Goal: Entertainment & Leisure: Consume media (video, audio)

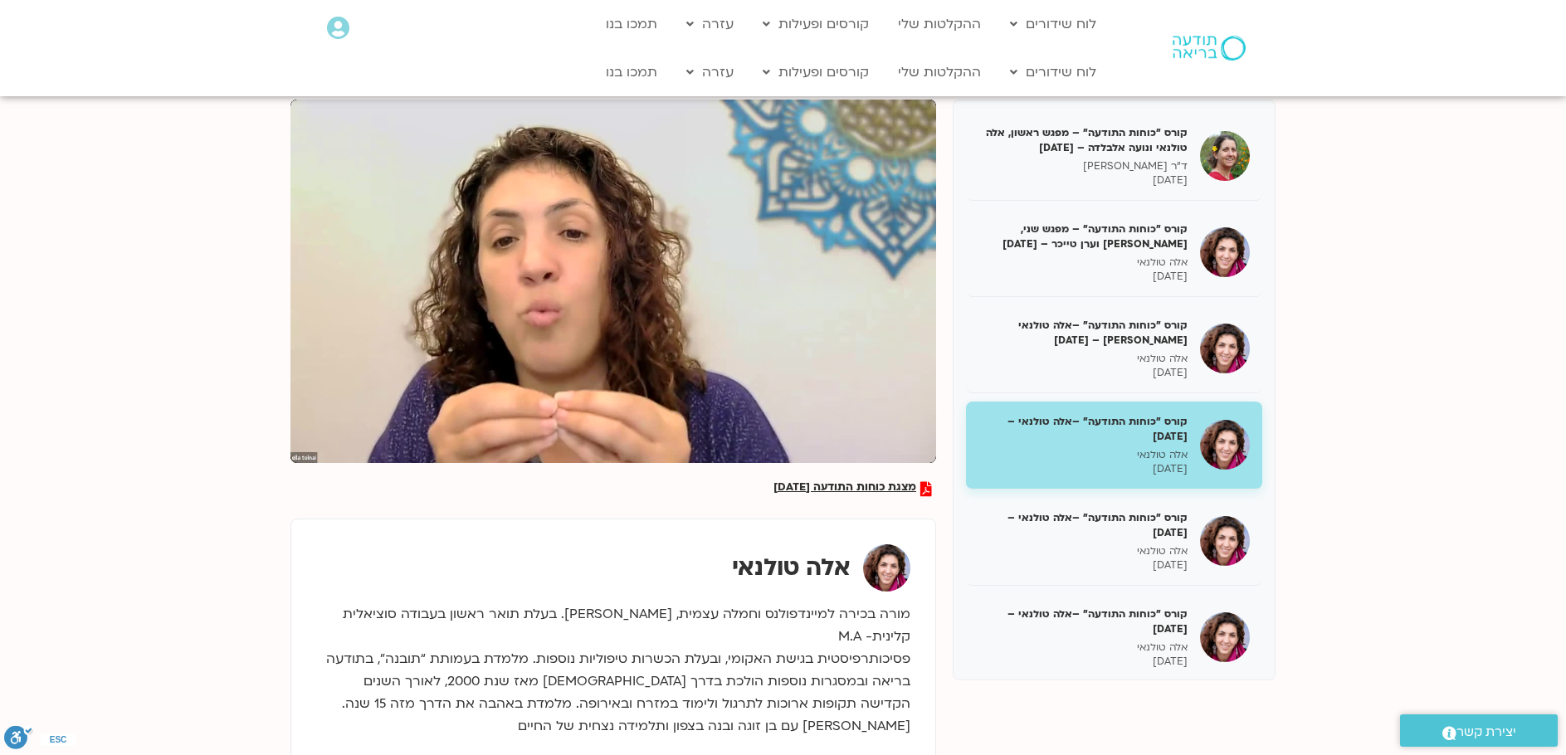
type input "4763.024445"
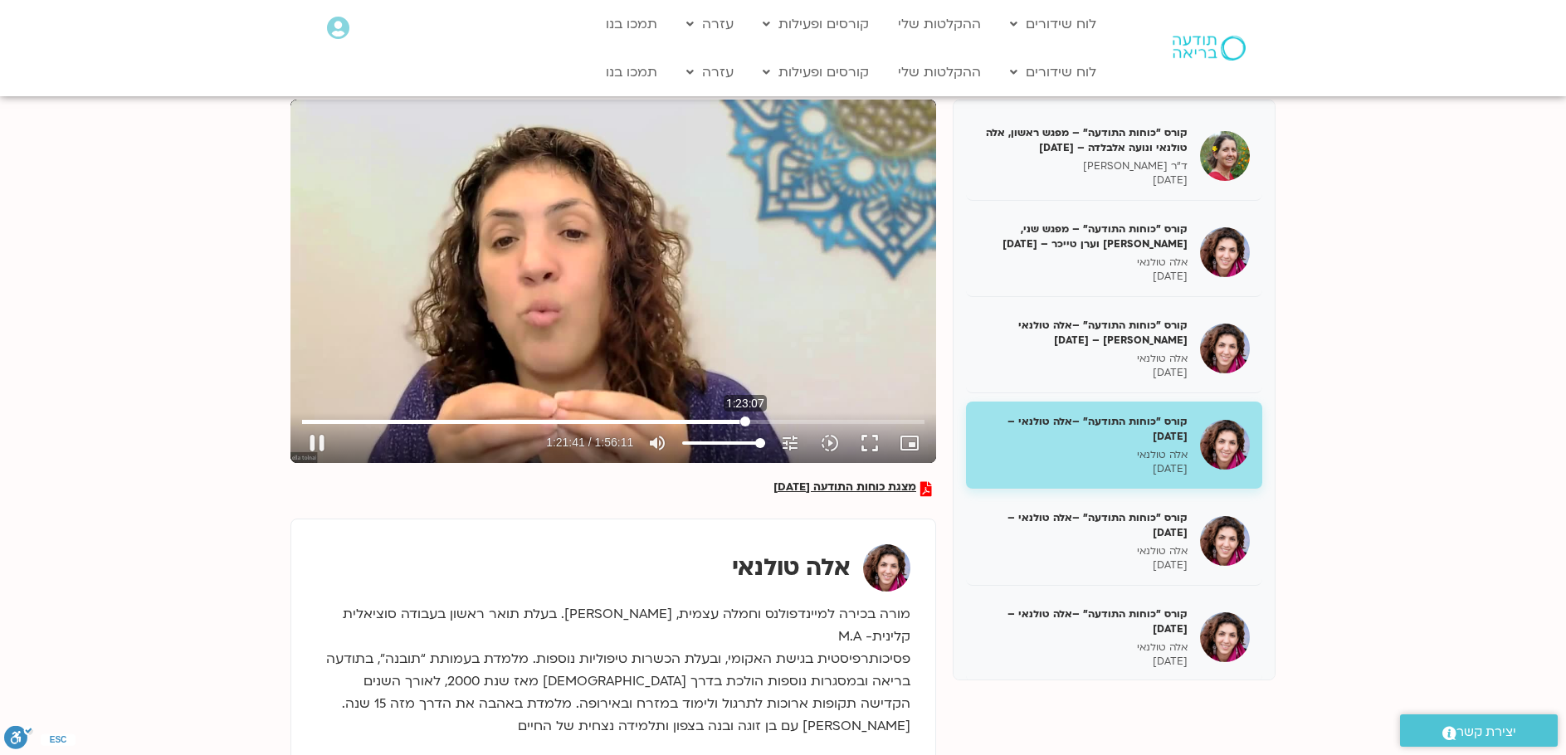
click at [745, 420] on input "Seek" at bounding box center [613, 422] width 623 height 10
click at [324, 436] on button "pause" at bounding box center [317, 443] width 40 height 40
click at [317, 439] on button "play_arrow" at bounding box center [317, 443] width 40 height 40
click at [771, 418] on input "Seek" at bounding box center [613, 422] width 623 height 10
click at [313, 446] on button "pause" at bounding box center [317, 443] width 40 height 40
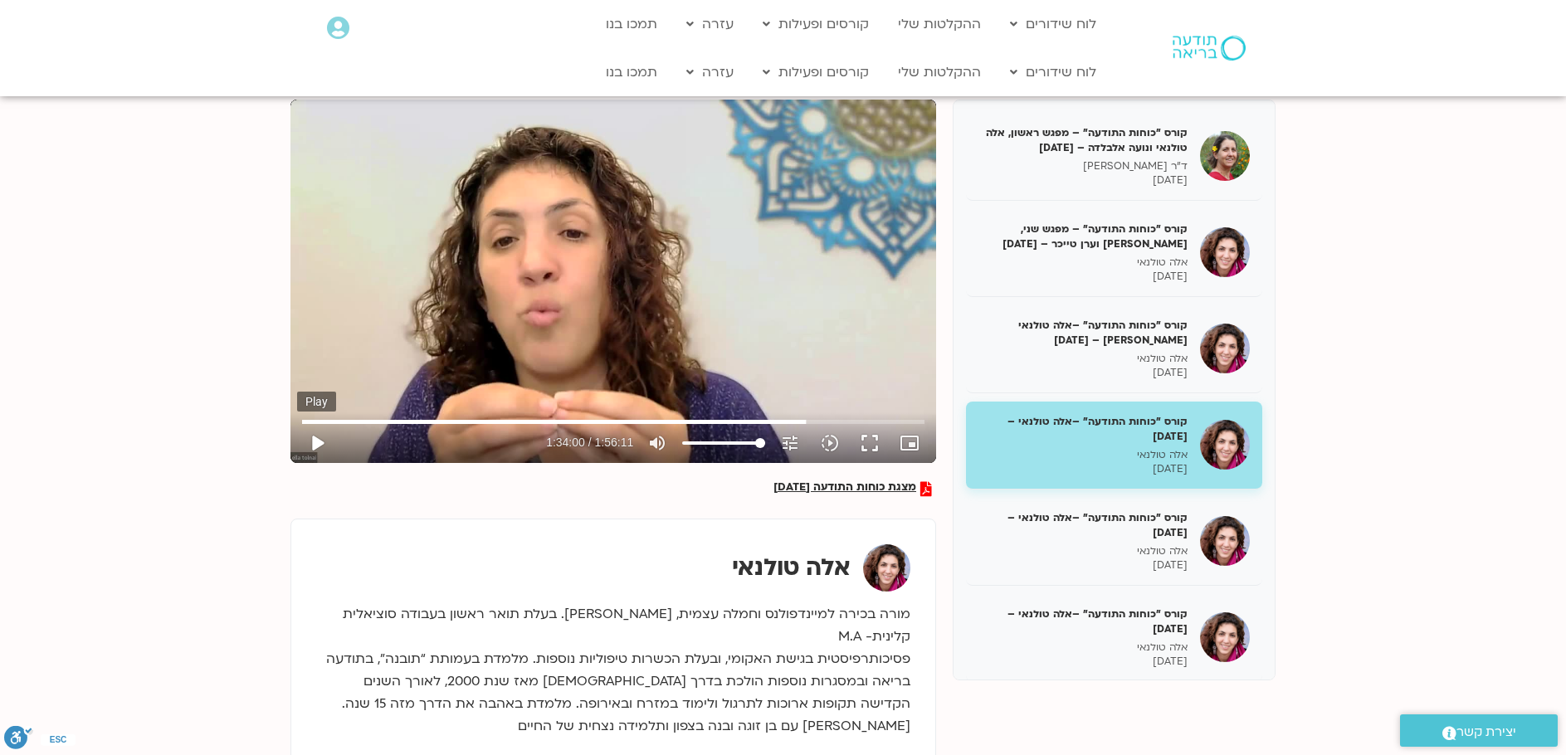
click at [319, 442] on button "play_arrow" at bounding box center [317, 443] width 40 height 40
click at [829, 422] on input "Seek" at bounding box center [613, 422] width 623 height 10
type input "5948.631505"
click at [852, 421] on input "Seek" at bounding box center [613, 422] width 623 height 10
click at [867, 421] on input "Seek" at bounding box center [613, 422] width 623 height 10
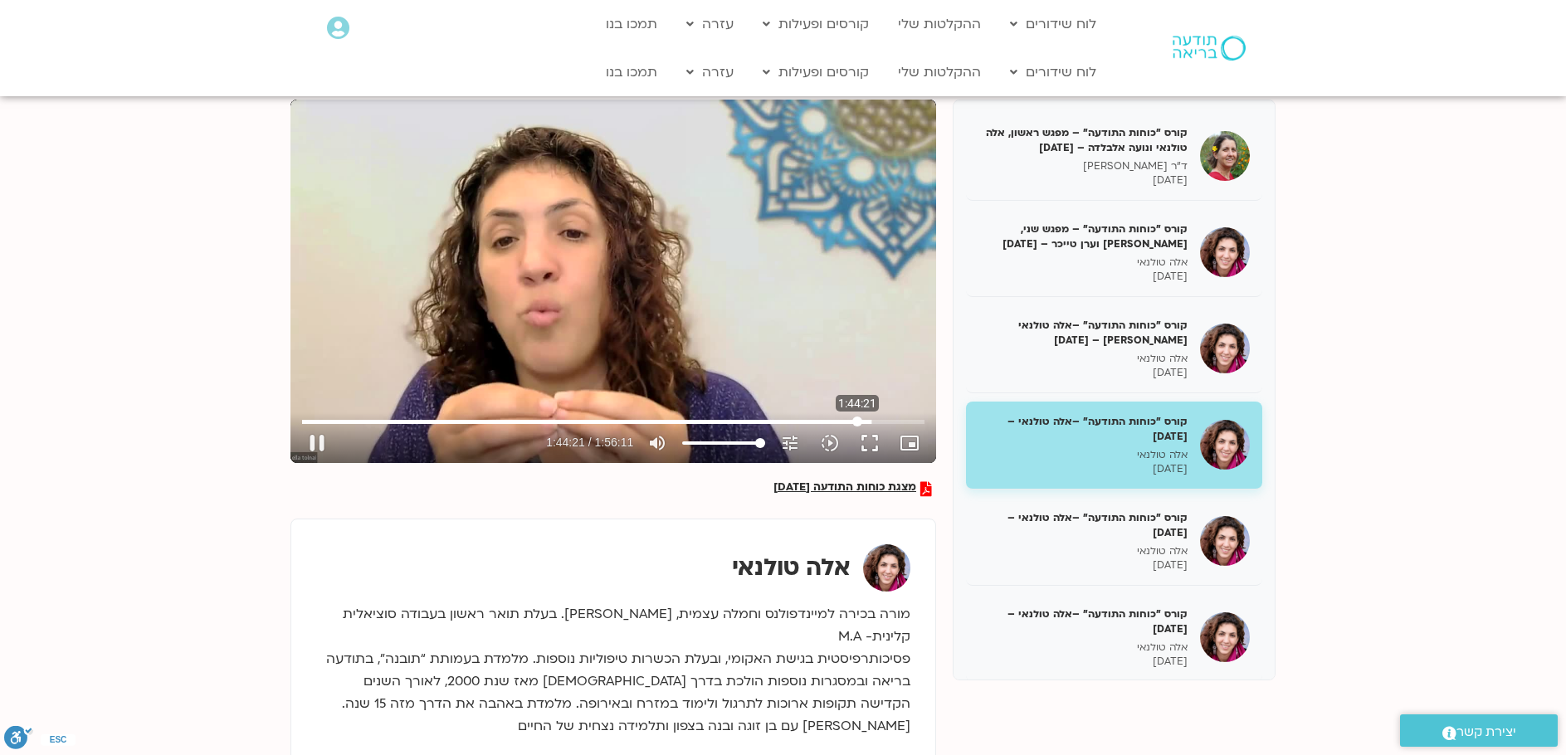
click at [857, 423] on input "Seek" at bounding box center [613, 422] width 623 height 10
type input "6262.291351"
click at [870, 422] on input "Seek" at bounding box center [613, 422] width 623 height 10
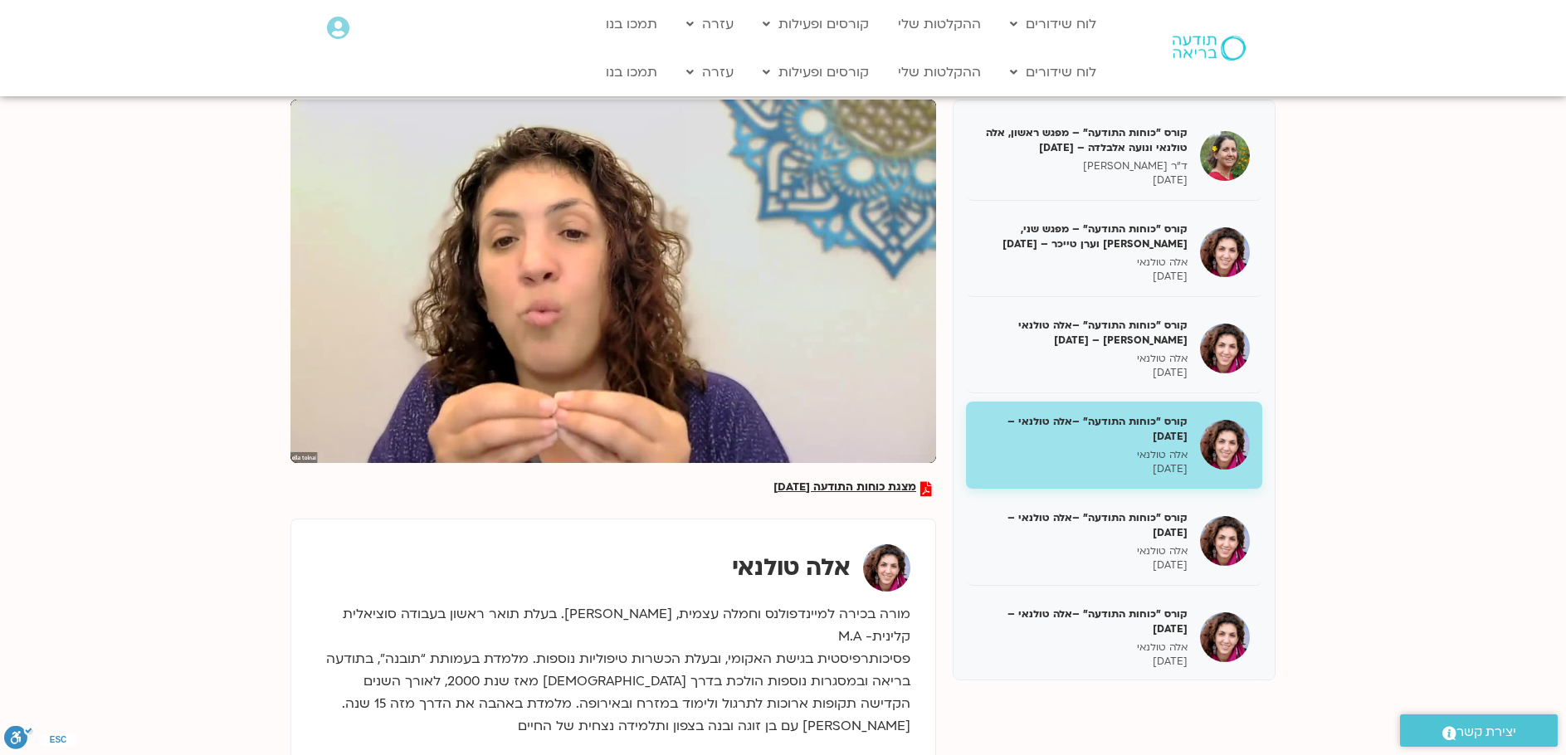
click at [878, 423] on button "fullscreen" at bounding box center [870, 443] width 40 height 40
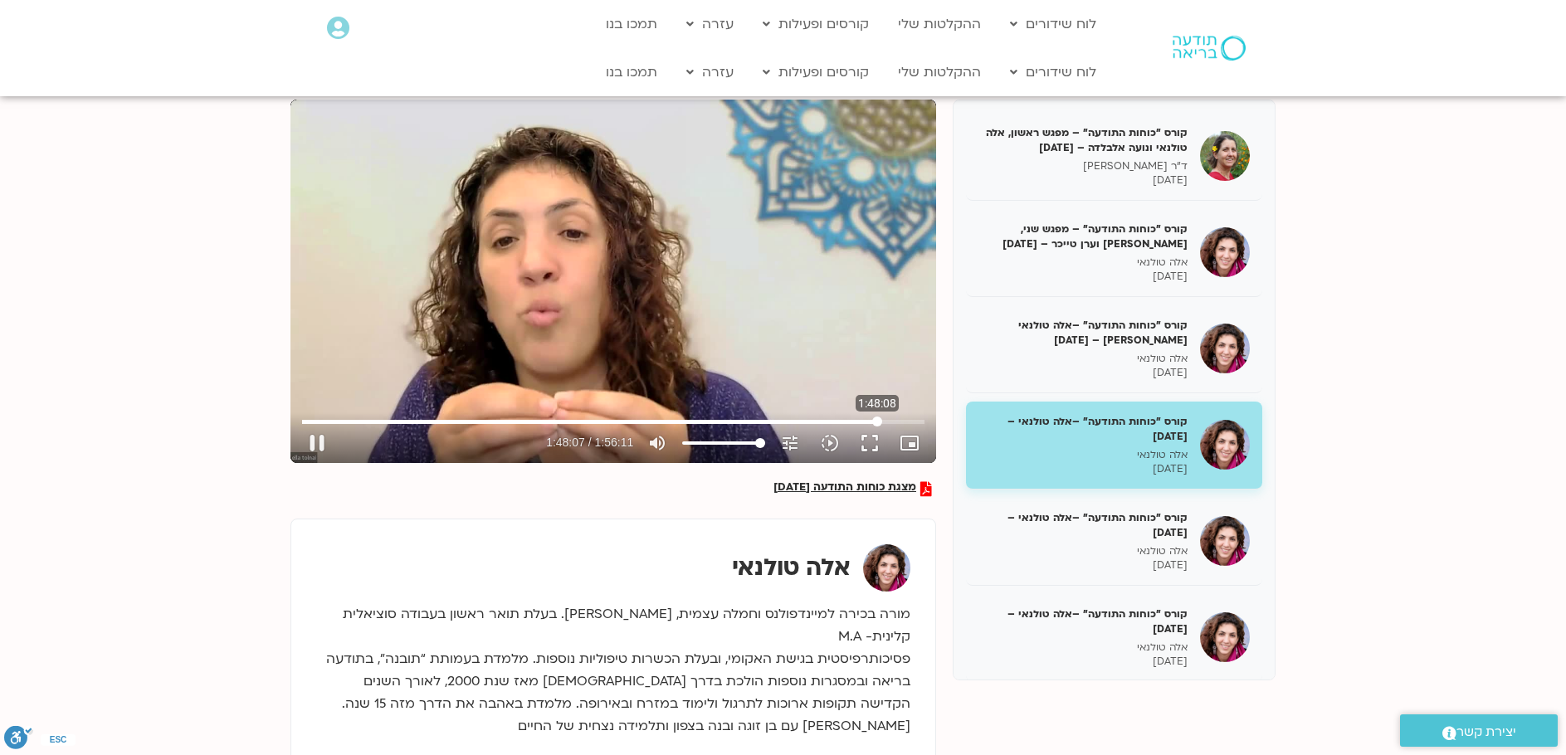
click at [877, 423] on input "Seek" at bounding box center [613, 422] width 623 height 10
click at [887, 421] on input "Seek" at bounding box center [613, 422] width 623 height 10
click at [897, 419] on input "Seek" at bounding box center [613, 422] width 623 height 10
click at [312, 444] on button "pause" at bounding box center [317, 443] width 40 height 40
click at [887, 423] on input "Seek" at bounding box center [613, 422] width 623 height 10
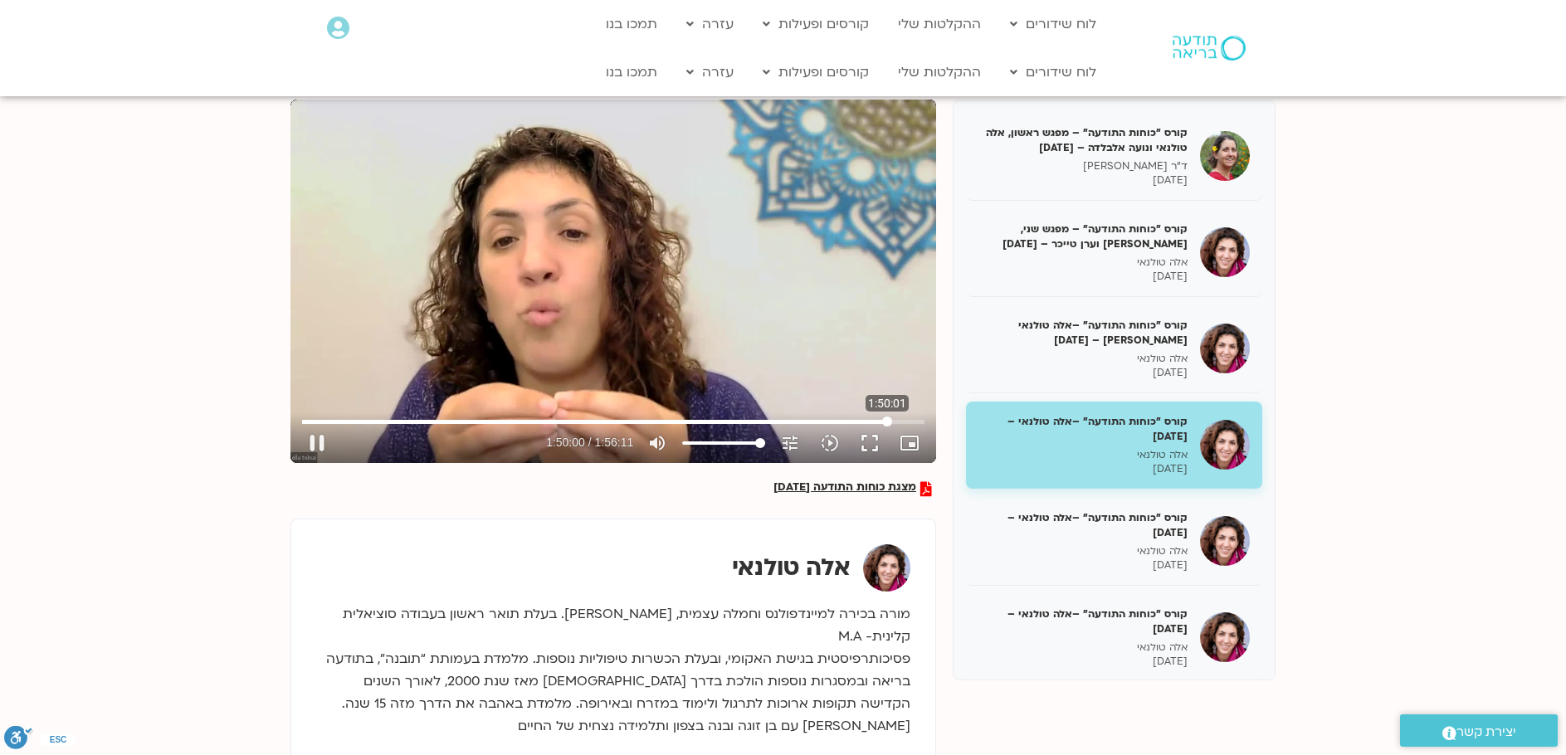
type input "6600.918535"
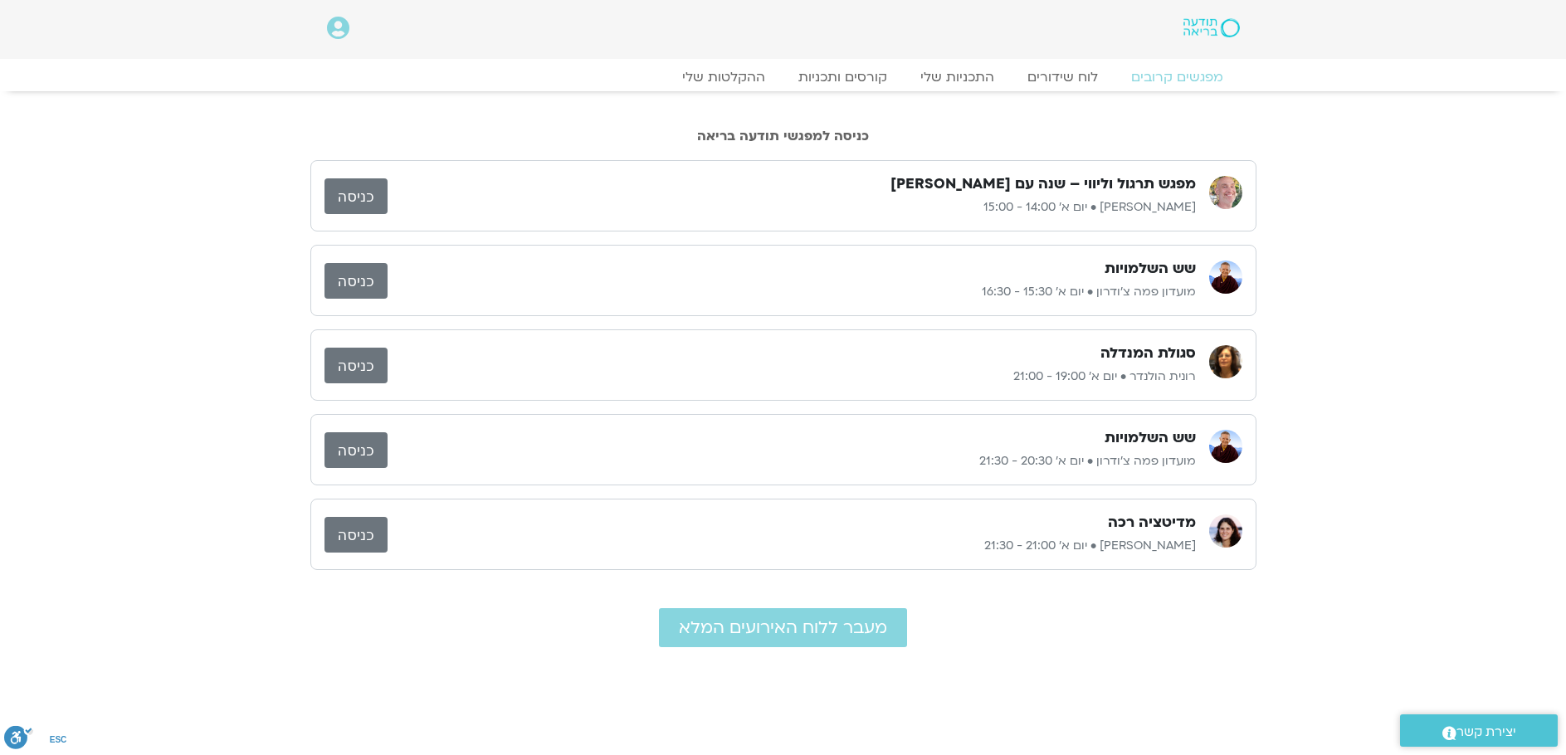
click at [356, 278] on link "כניסה" at bounding box center [356, 281] width 63 height 36
click at [352, 276] on link "כניסה" at bounding box center [356, 281] width 63 height 36
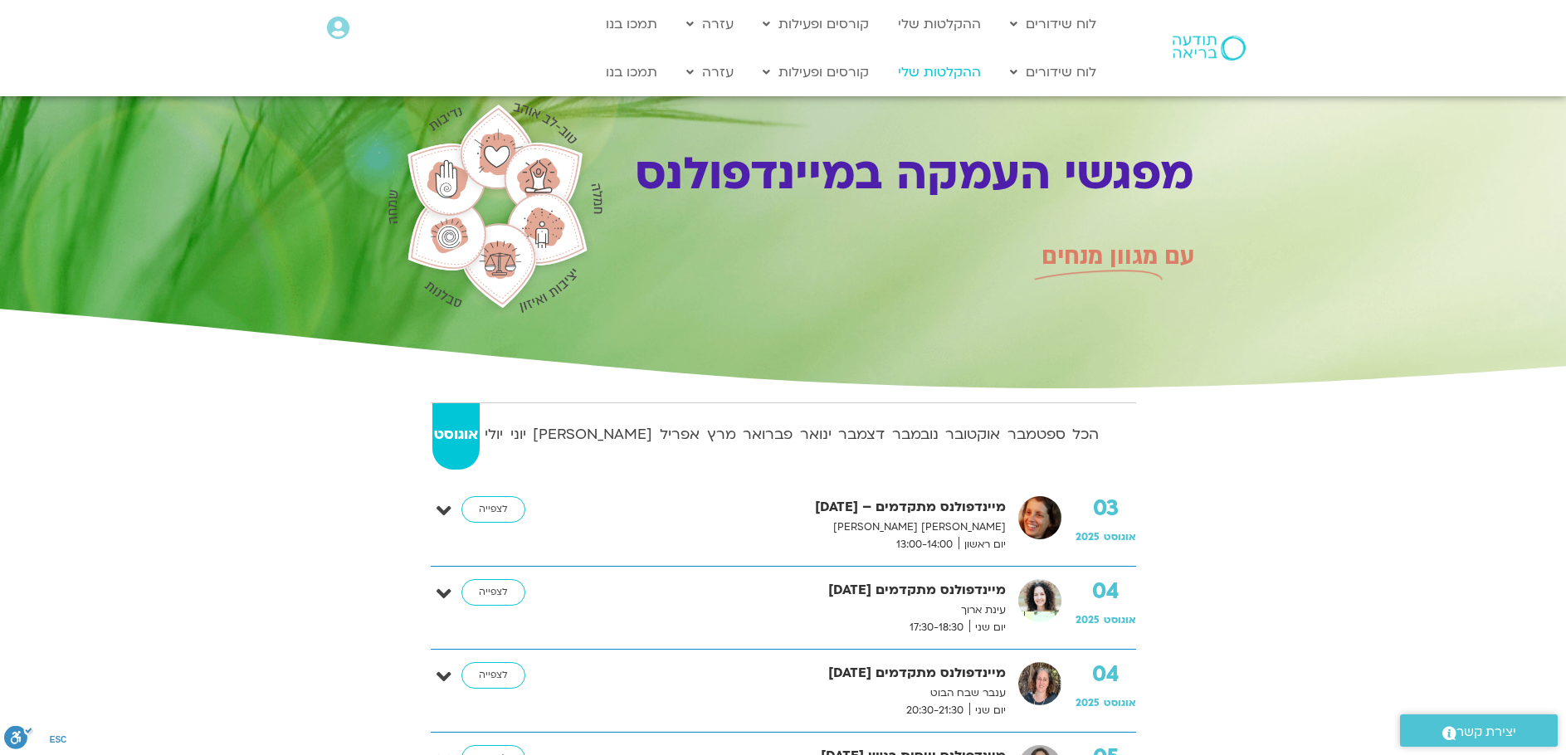
click at [934, 68] on link "ההקלטות שלי" at bounding box center [940, 72] width 100 height 32
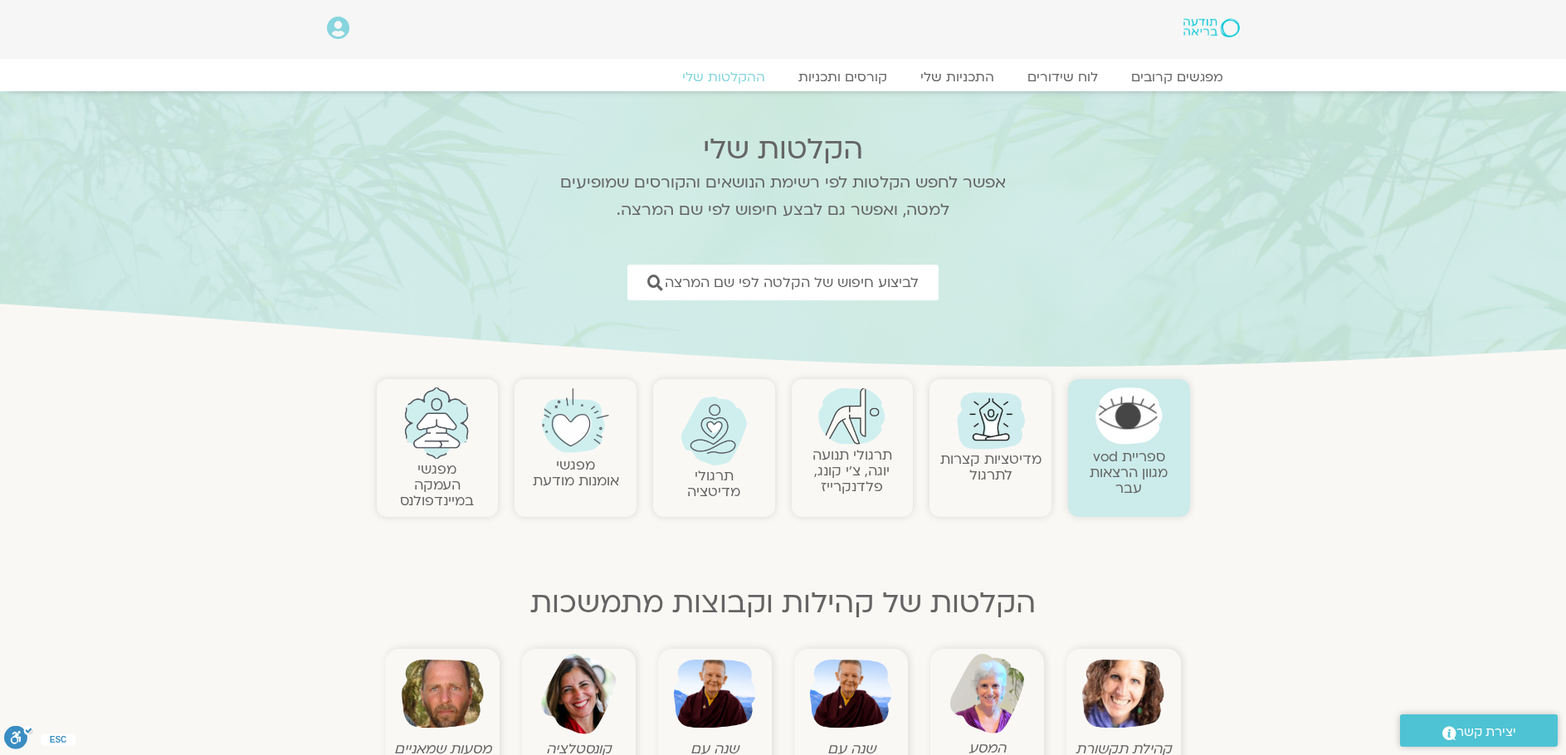
scroll to position [166, 0]
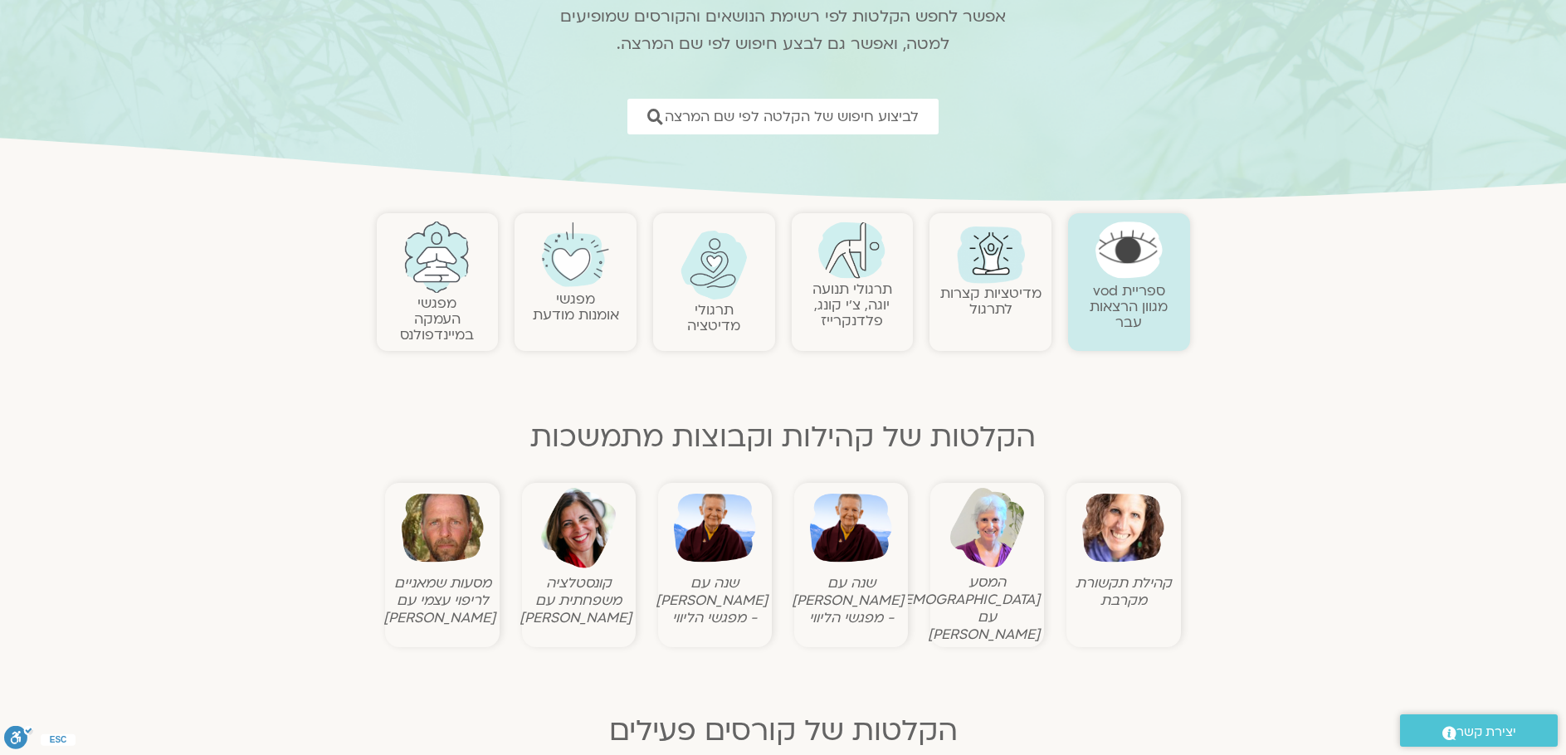
click at [853, 517] on img at bounding box center [851, 528] width 82 height 82
